Goal: Navigation & Orientation: Find specific page/section

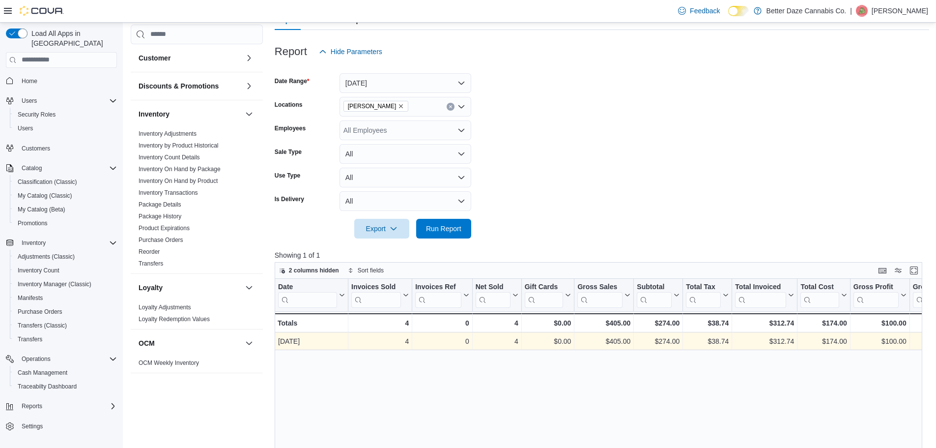
scroll to position [147, 0]
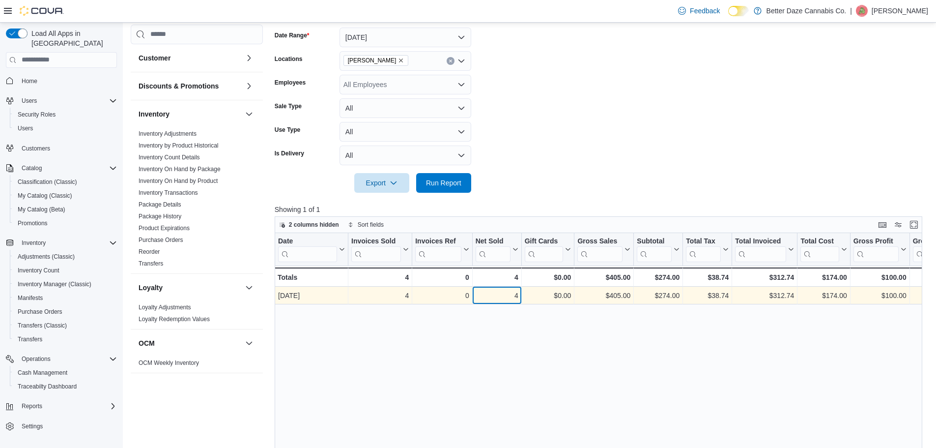
click at [506, 293] on div "4" at bounding box center [497, 295] width 43 height 12
click at [346, 294] on div "[DATE] - Date, column 1, row 1" at bounding box center [312, 295] width 74 height 18
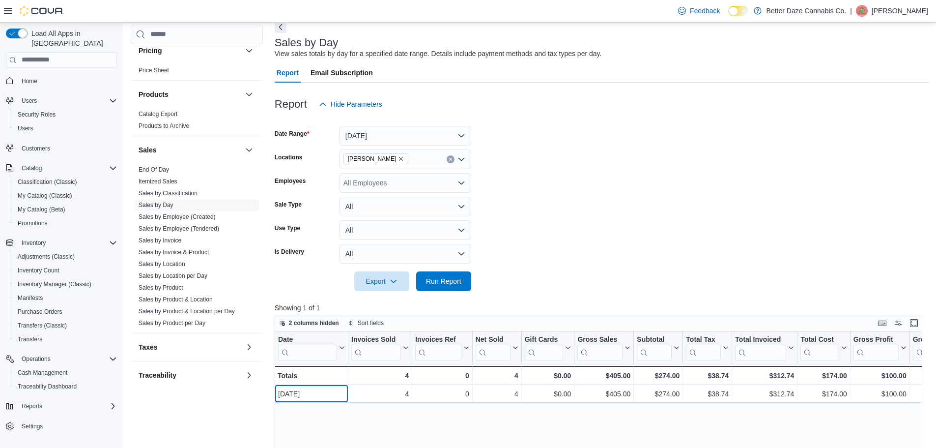
scroll to position [344, 0]
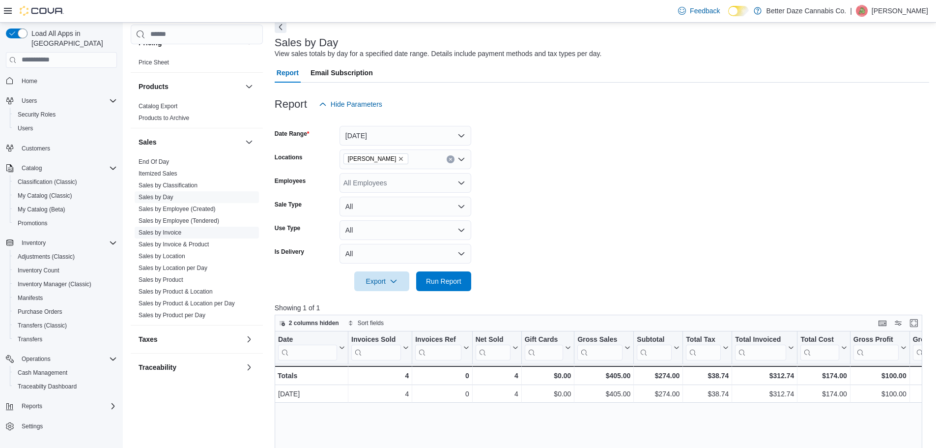
click at [165, 231] on link "Sales by Invoice" at bounding box center [160, 232] width 43 height 7
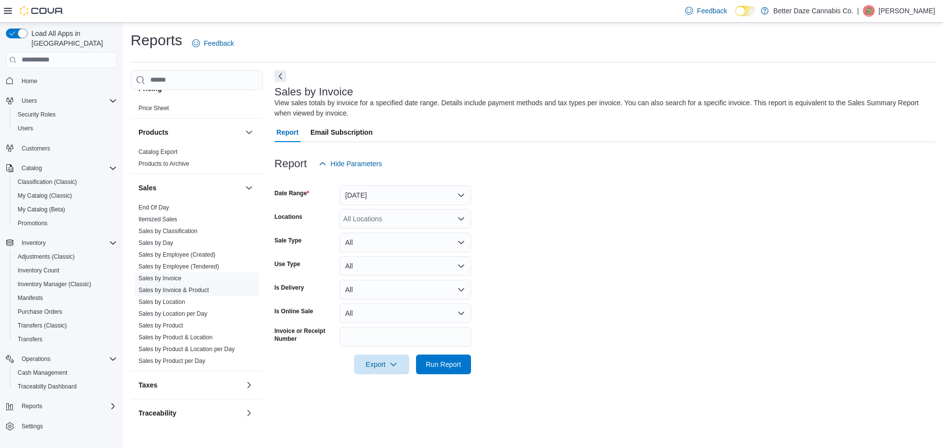
click at [185, 292] on link "Sales by Invoice & Product" at bounding box center [174, 289] width 70 height 7
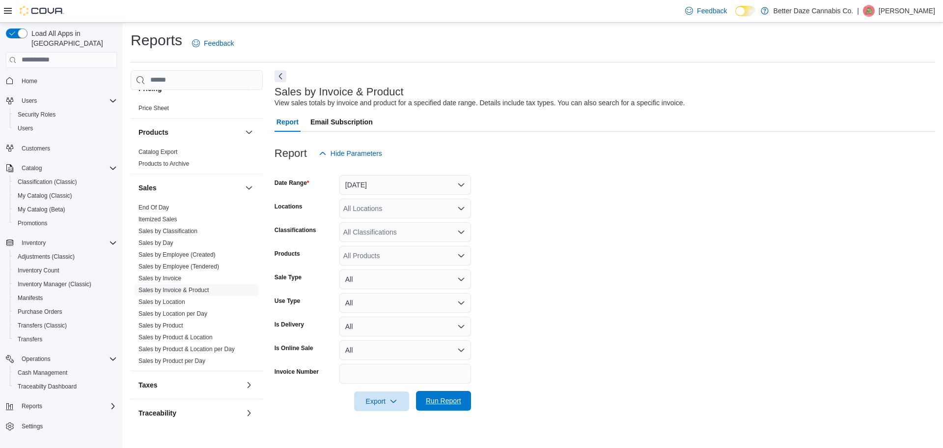
click at [455, 398] on span "Run Report" at bounding box center [443, 400] width 35 height 10
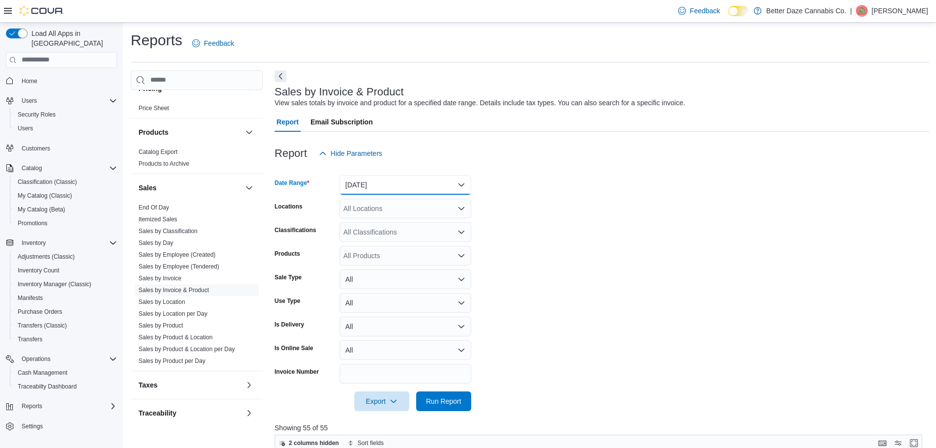
click at [454, 193] on button "[DATE]" at bounding box center [405, 185] width 132 height 20
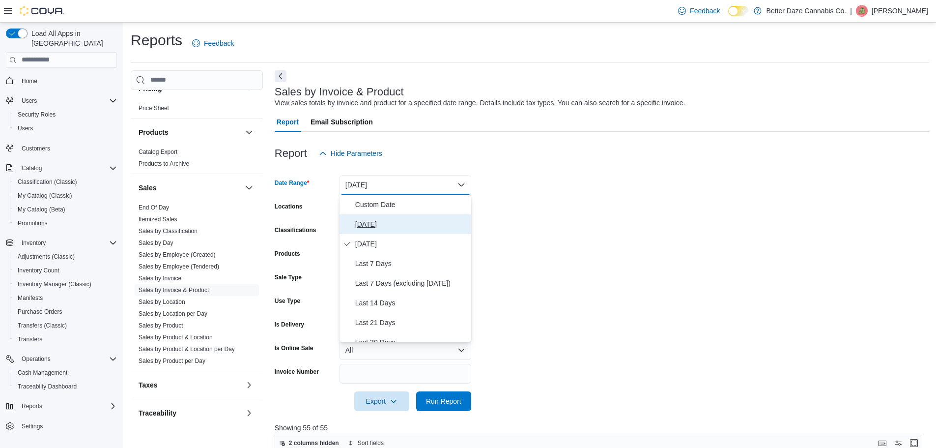
click at [369, 227] on span "[DATE]" at bounding box center [411, 224] width 112 height 12
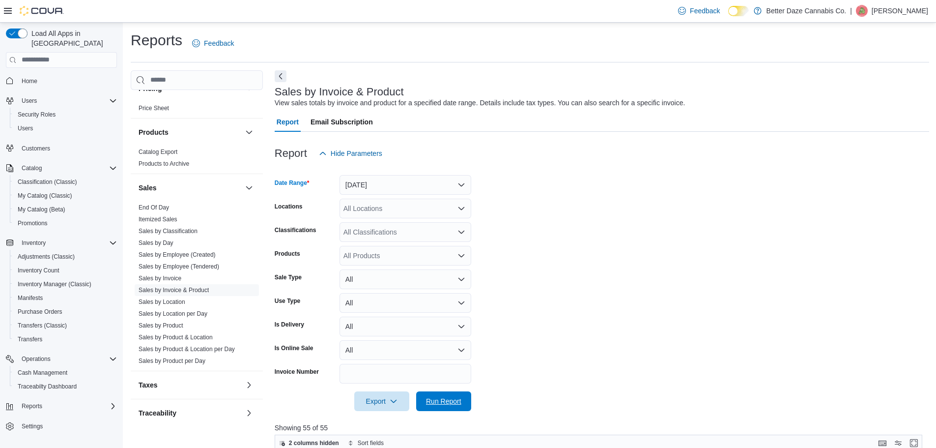
drag, startPoint x: 443, startPoint y: 402, endPoint x: 579, endPoint y: 349, distance: 146.5
click at [443, 402] on span "Run Report" at bounding box center [443, 401] width 35 height 10
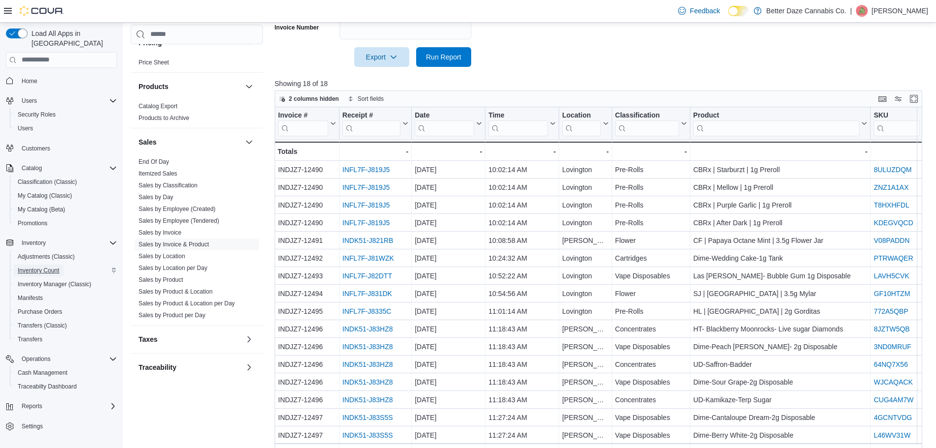
click at [50, 265] on span "Inventory Count" at bounding box center [39, 270] width 42 height 12
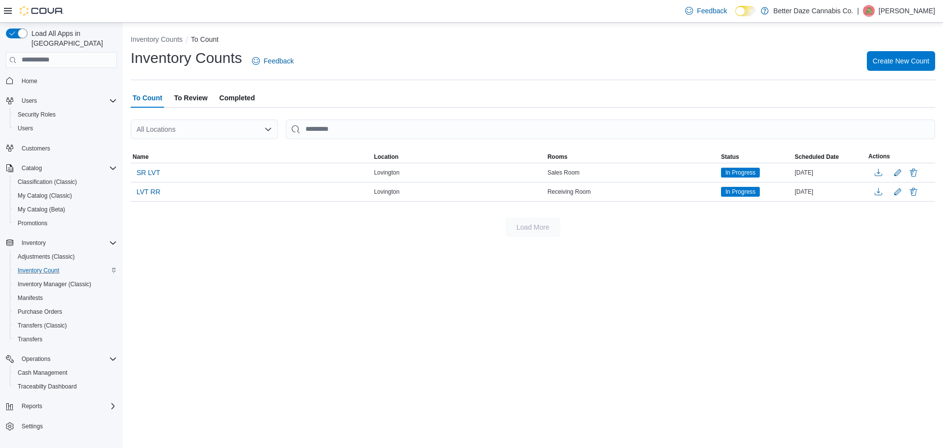
click at [201, 99] on span "To Review" at bounding box center [190, 98] width 33 height 20
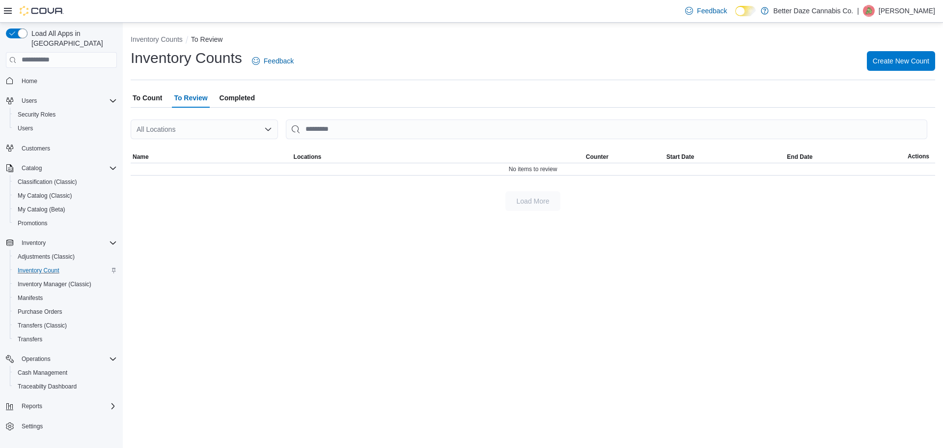
click at [234, 99] on span "Completed" at bounding box center [237, 98] width 35 height 20
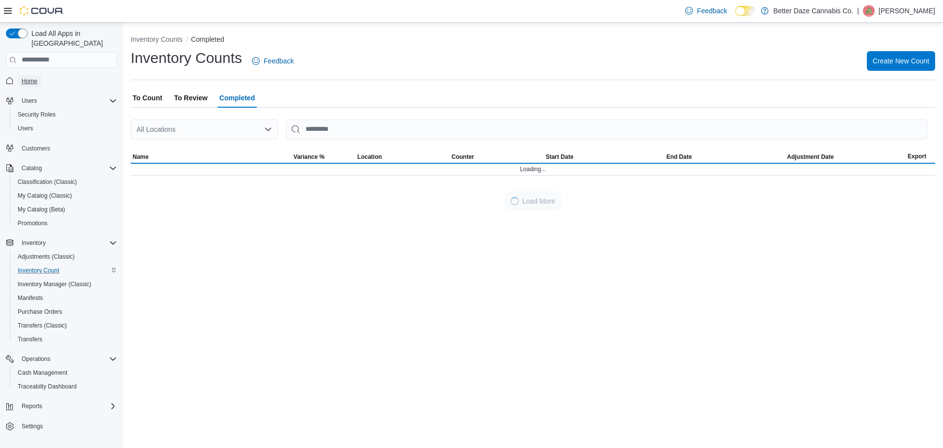
click at [34, 77] on span "Home" at bounding box center [30, 81] width 16 height 8
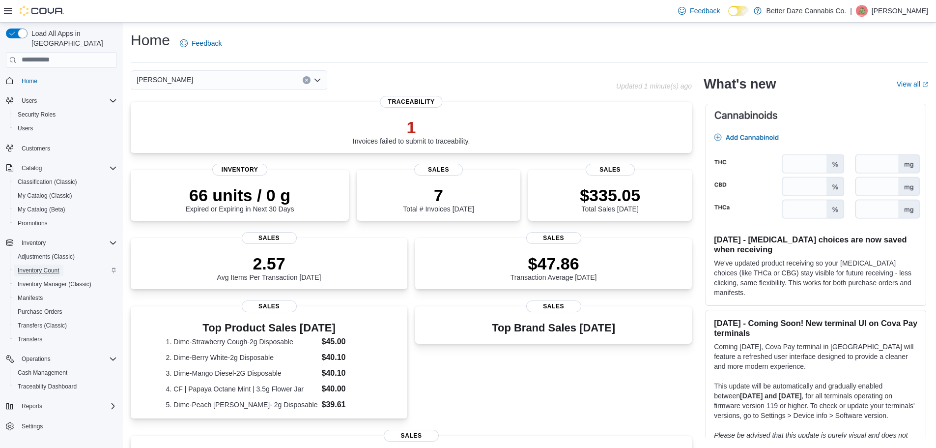
click at [48, 266] on span "Inventory Count" at bounding box center [39, 270] width 42 height 8
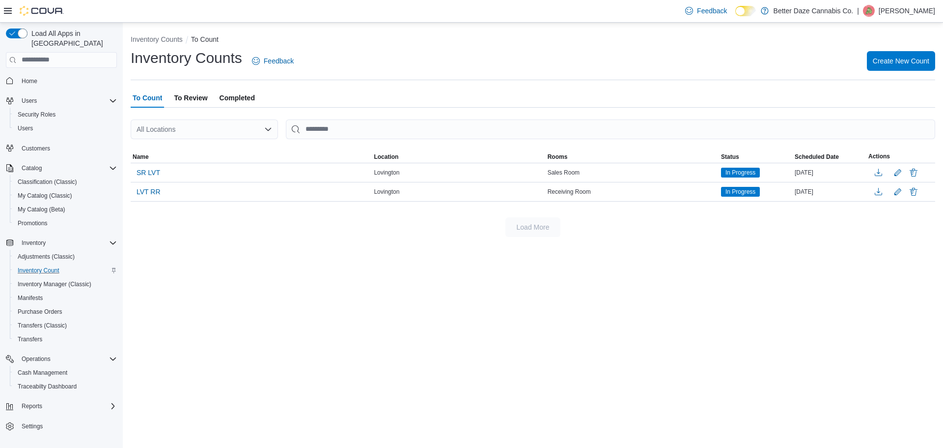
click at [244, 96] on span "Completed" at bounding box center [237, 98] width 35 height 20
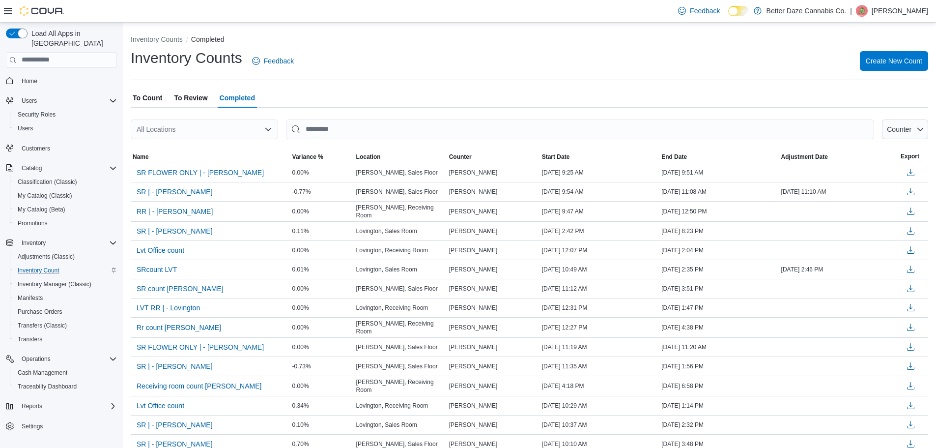
click at [158, 93] on span "To Count" at bounding box center [147, 98] width 29 height 20
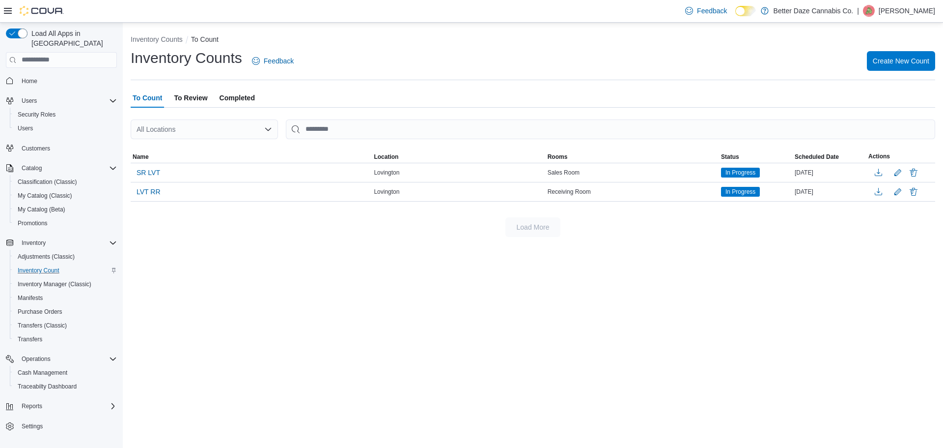
click at [235, 97] on span "Completed" at bounding box center [237, 98] width 35 height 20
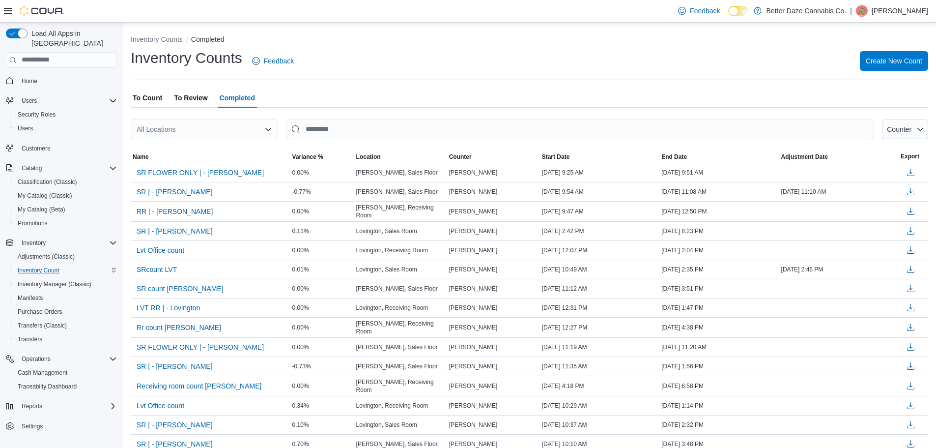
click at [151, 95] on span "To Count" at bounding box center [147, 98] width 29 height 20
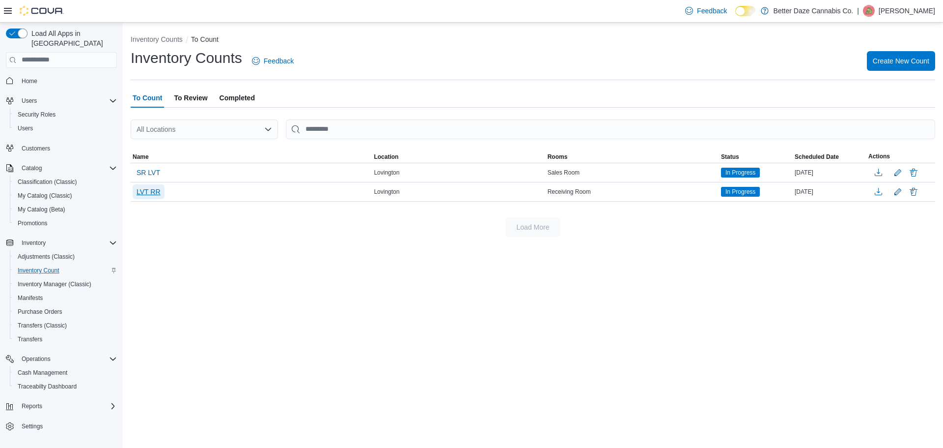
click at [145, 193] on span "LVT RR" at bounding box center [149, 192] width 24 height 10
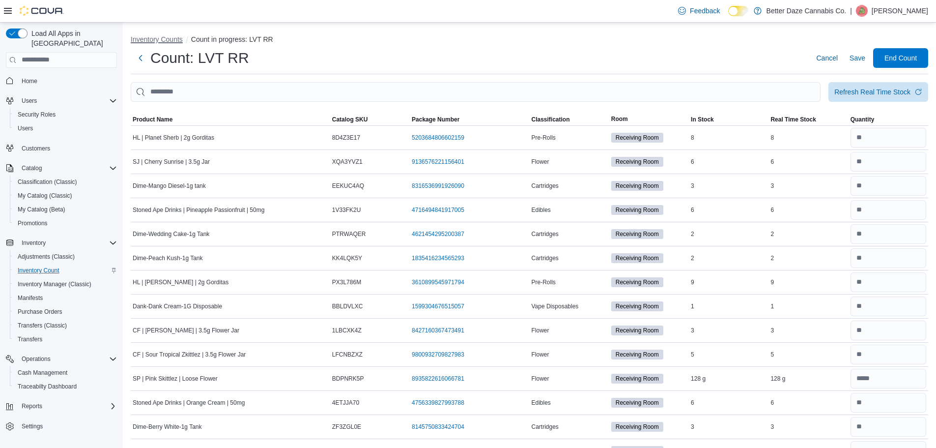
click at [160, 41] on button "Inventory Counts" at bounding box center [157, 39] width 52 height 8
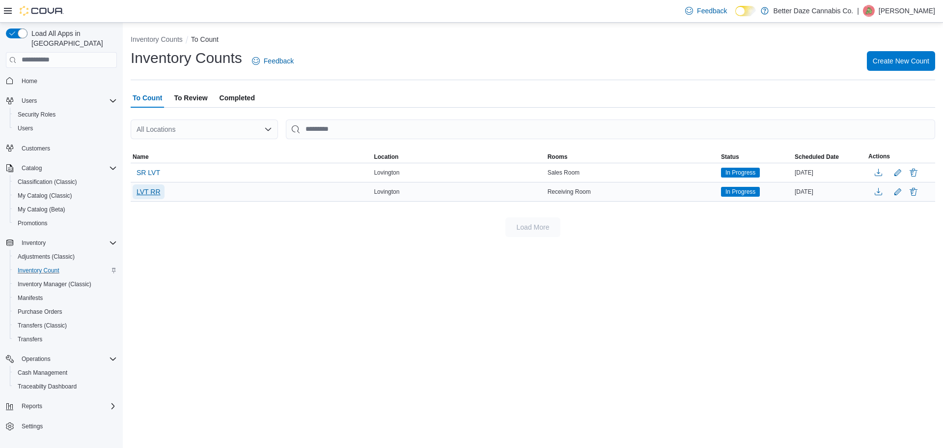
click at [150, 194] on span "LVT RR" at bounding box center [149, 192] width 24 height 10
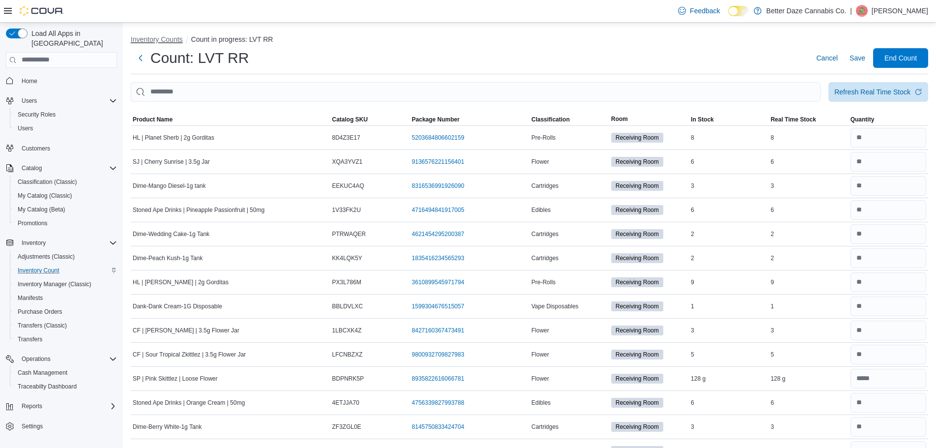
click at [178, 40] on button "Inventory Counts" at bounding box center [157, 39] width 52 height 8
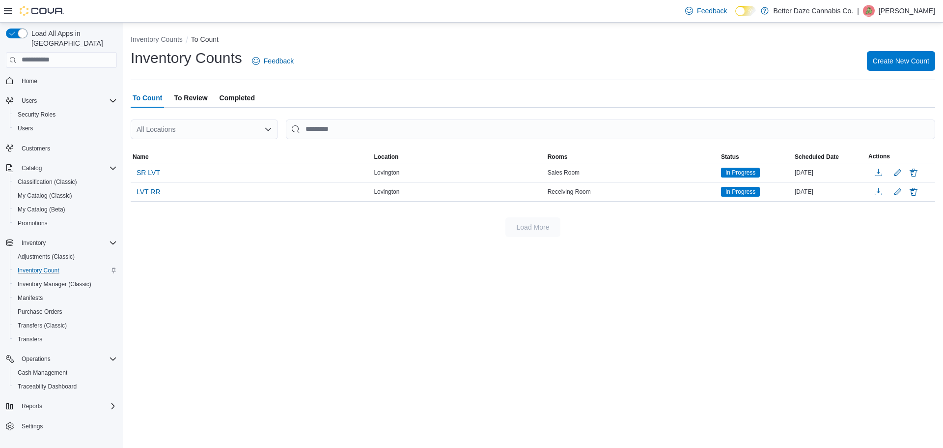
click at [200, 98] on span "To Review" at bounding box center [190, 98] width 33 height 20
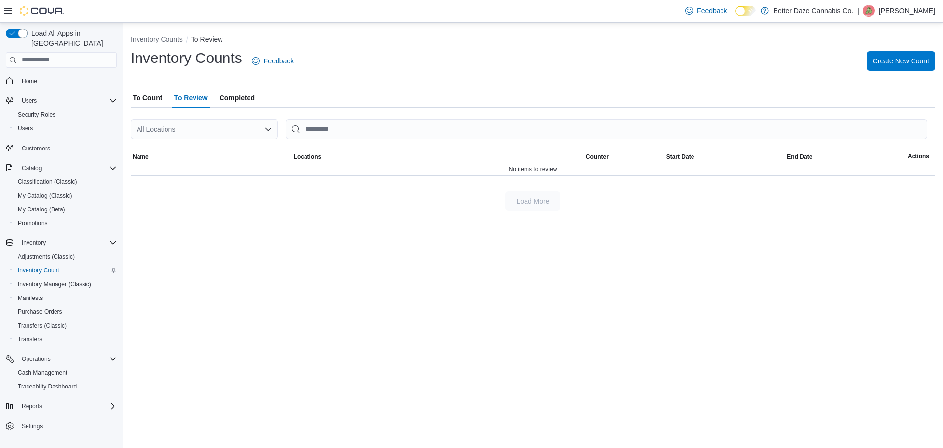
click at [248, 93] on span "Completed" at bounding box center [237, 98] width 35 height 20
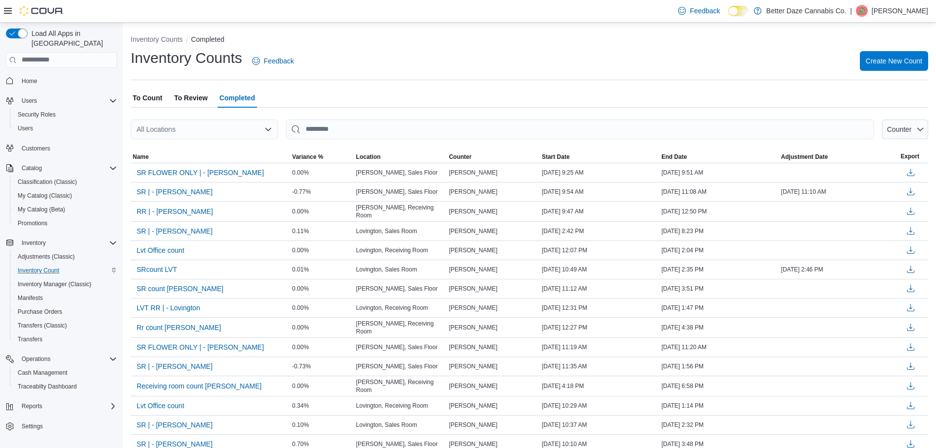
click at [147, 95] on span "To Count" at bounding box center [147, 98] width 29 height 20
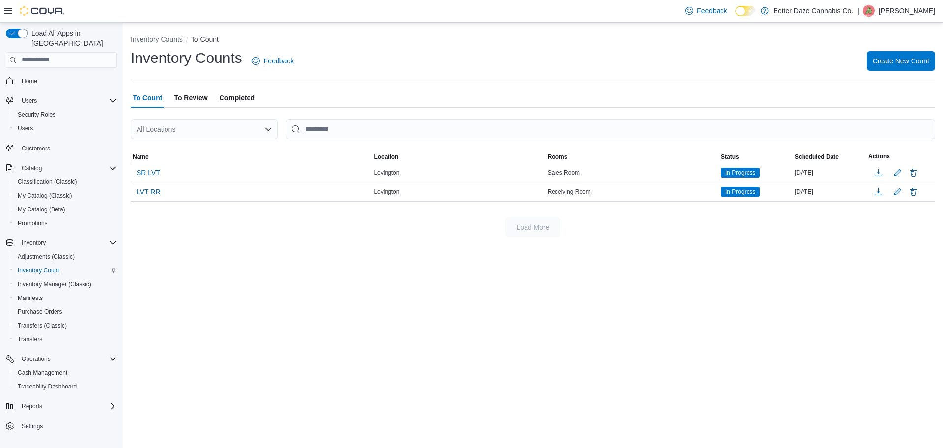
click at [556, 280] on div "Inventory Counts To Count Inventory Counts Feedback Create New Count To Count T…" at bounding box center [533, 235] width 820 height 425
click at [158, 194] on span "LVT RR" at bounding box center [149, 192] width 24 height 10
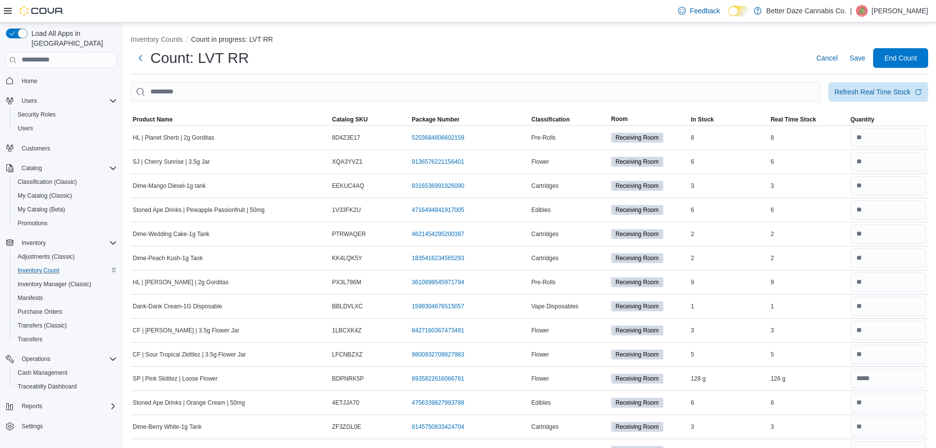
click at [168, 42] on button "Inventory Counts" at bounding box center [157, 39] width 52 height 8
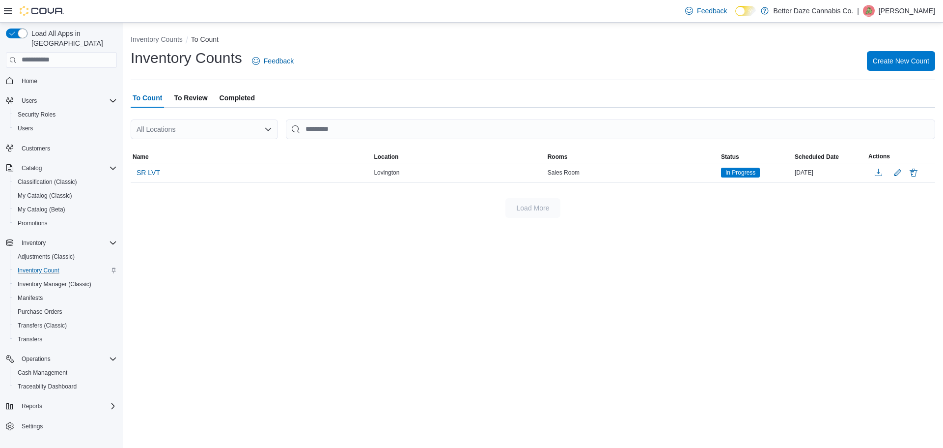
click at [202, 96] on span "To Review" at bounding box center [190, 98] width 33 height 20
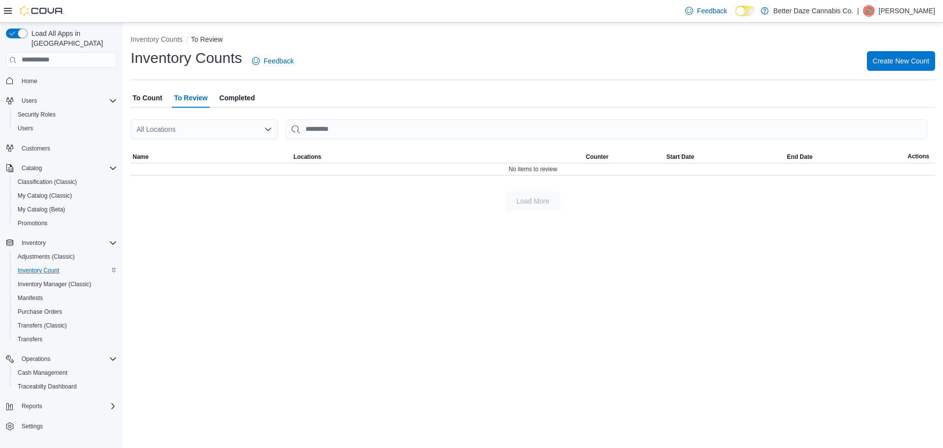
click at [228, 95] on span "Completed" at bounding box center [237, 98] width 35 height 20
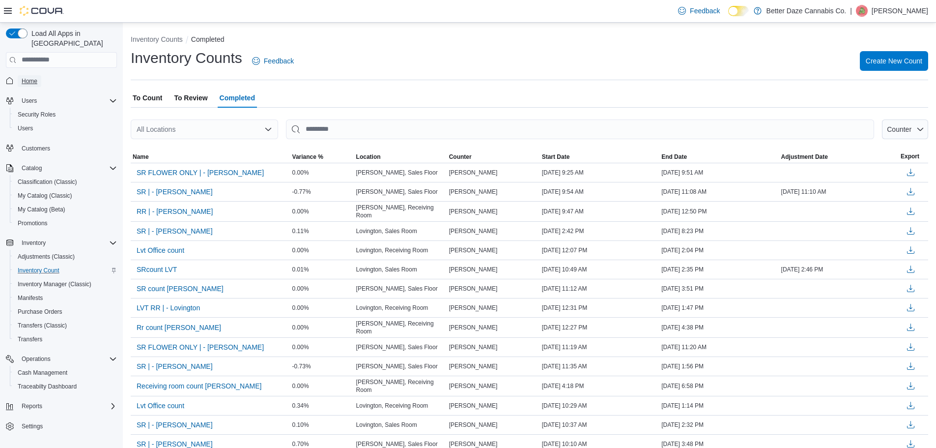
click at [34, 77] on span "Home" at bounding box center [30, 81] width 16 height 8
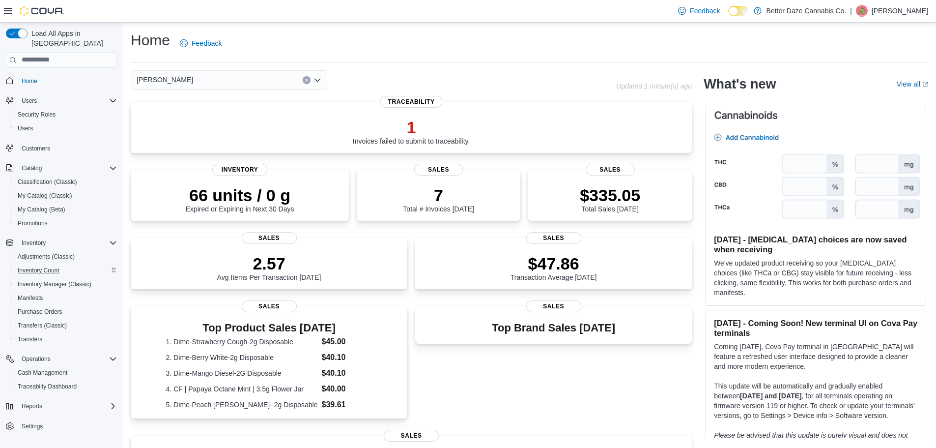
click at [306, 79] on icon "Clear input" at bounding box center [306, 80] width 2 height 2
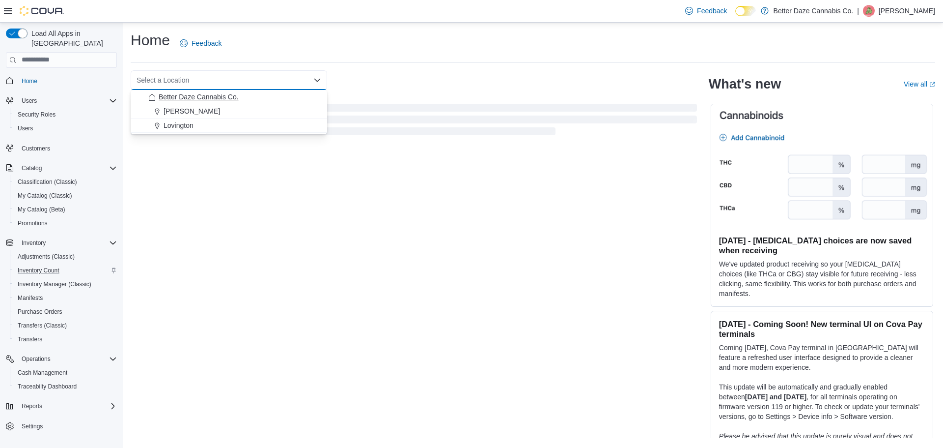
click at [183, 90] on button "Better Daze Cannabis Co." at bounding box center [229, 97] width 196 height 14
